Goal: Navigation & Orientation: Find specific page/section

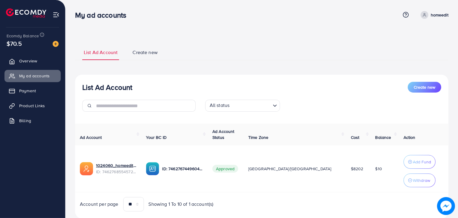
click at [46, 60] on link "Overview" at bounding box center [32, 61] width 56 height 12
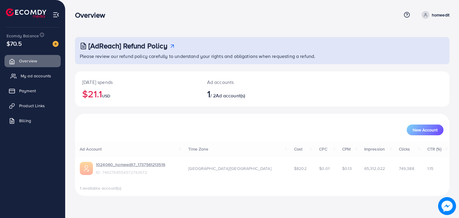
click at [38, 73] on span "My ad accounts" at bounding box center [36, 76] width 31 height 6
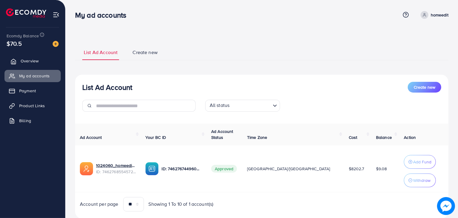
click at [44, 65] on link "Overview" at bounding box center [32, 61] width 56 height 12
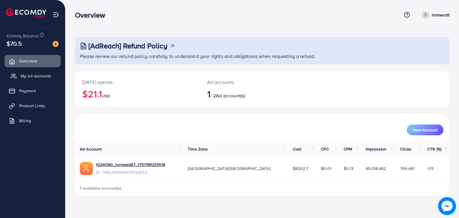
click at [37, 73] on span "My ad accounts" at bounding box center [36, 76] width 31 height 6
